Goal: Task Accomplishment & Management: Complete application form

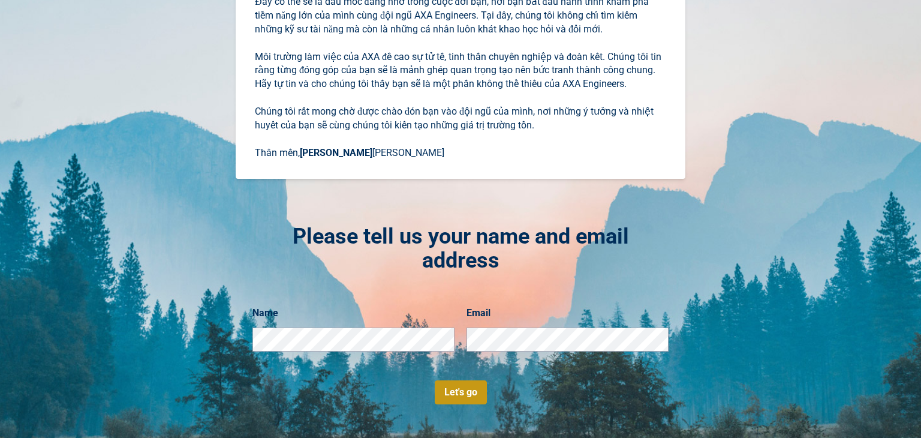
click at [471, 390] on button "Let's go" at bounding box center [461, 392] width 52 height 24
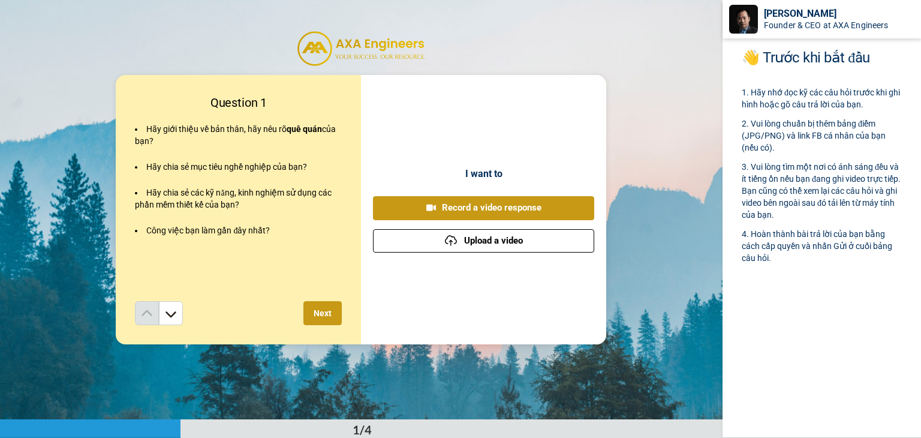
click at [500, 238] on button "Upload a video" at bounding box center [483, 240] width 221 height 23
click at [480, 245] on button "Upload a video" at bounding box center [483, 240] width 221 height 23
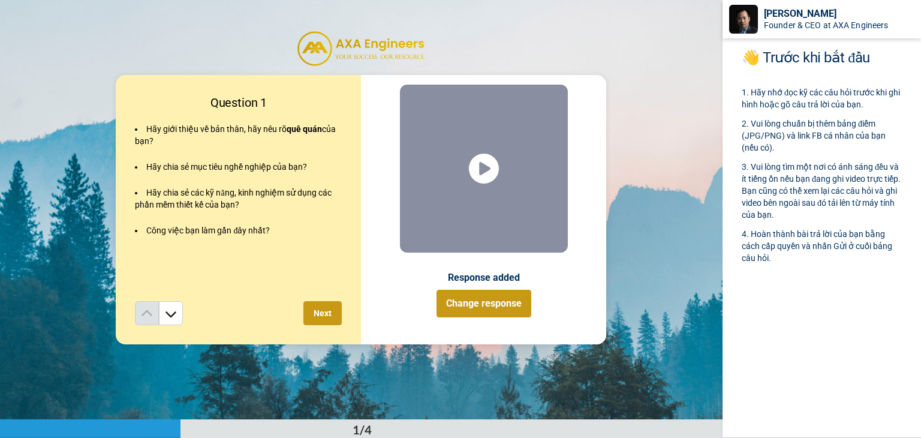
click at [337, 313] on button "Next" at bounding box center [322, 313] width 38 height 24
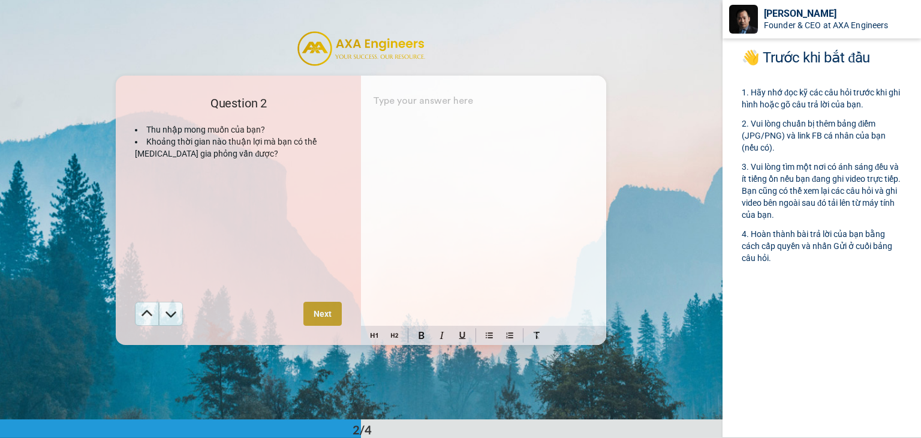
scroll to position [419, 0]
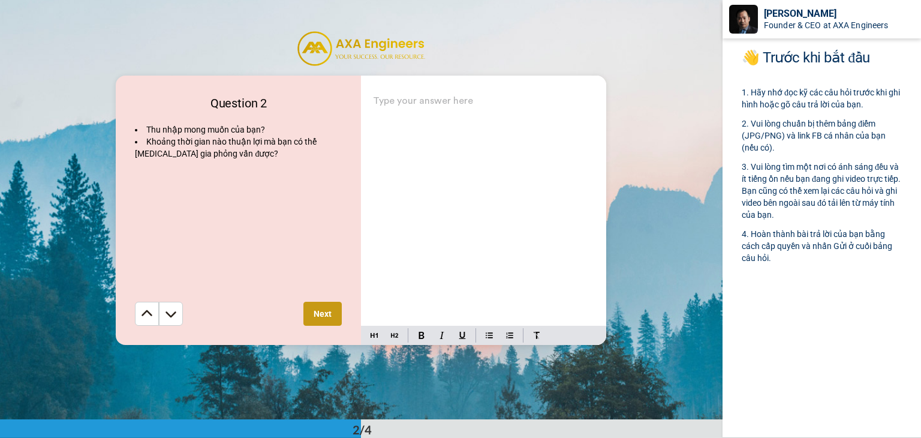
click at [489, 119] on div "Type your answer here ﻿" at bounding box center [483, 208] width 245 height 233
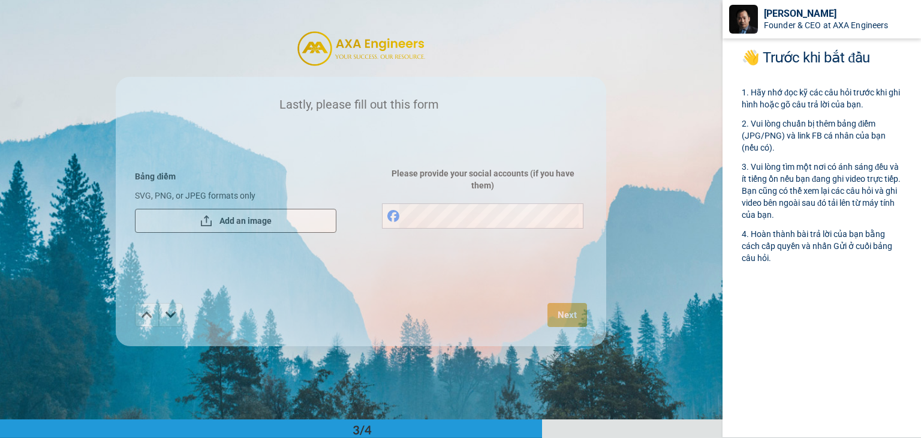
scroll to position [838, 0]
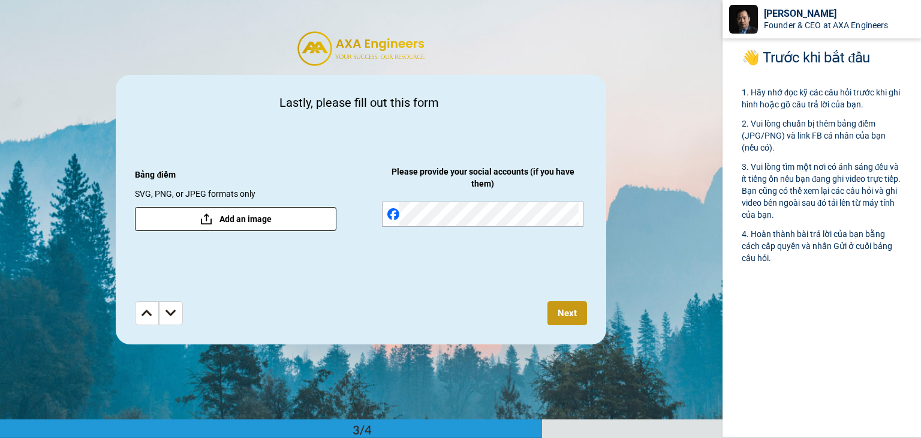
click at [296, 212] on button "Add an image" at bounding box center [235, 219] width 201 height 24
click at [556, 309] on button "Next" at bounding box center [567, 313] width 40 height 24
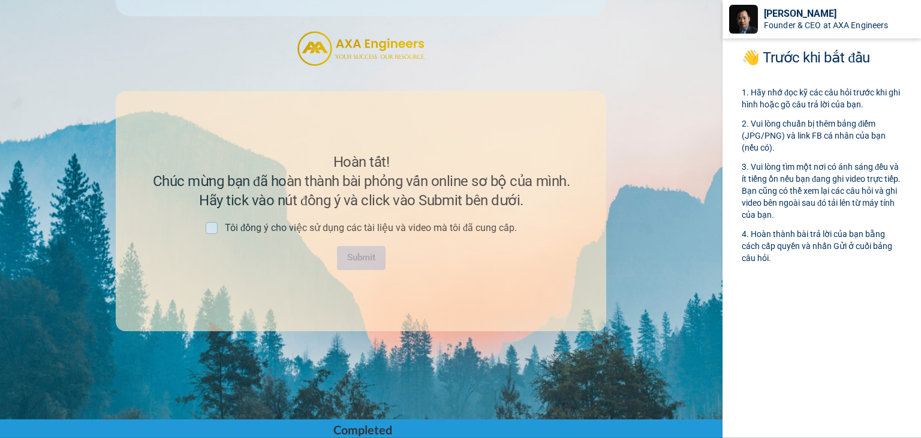
scroll to position [1168, 0]
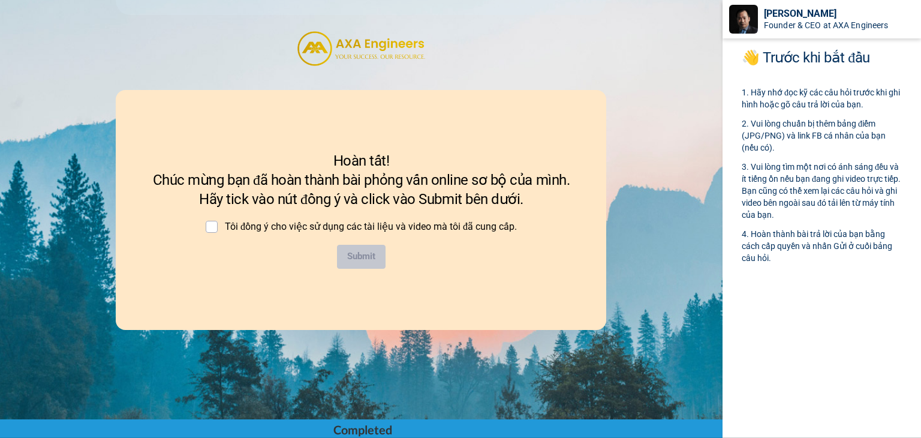
click at [208, 233] on div "Tôi đồng ý cho việc sử dụng các tài liệu và video mà tôi đã cung cấp." at bounding box center [361, 227] width 330 height 36
click at [209, 228] on span at bounding box center [212, 227] width 12 height 12
click at [343, 257] on button "Submit" at bounding box center [361, 257] width 49 height 24
